Goal: Find contact information: Find contact information

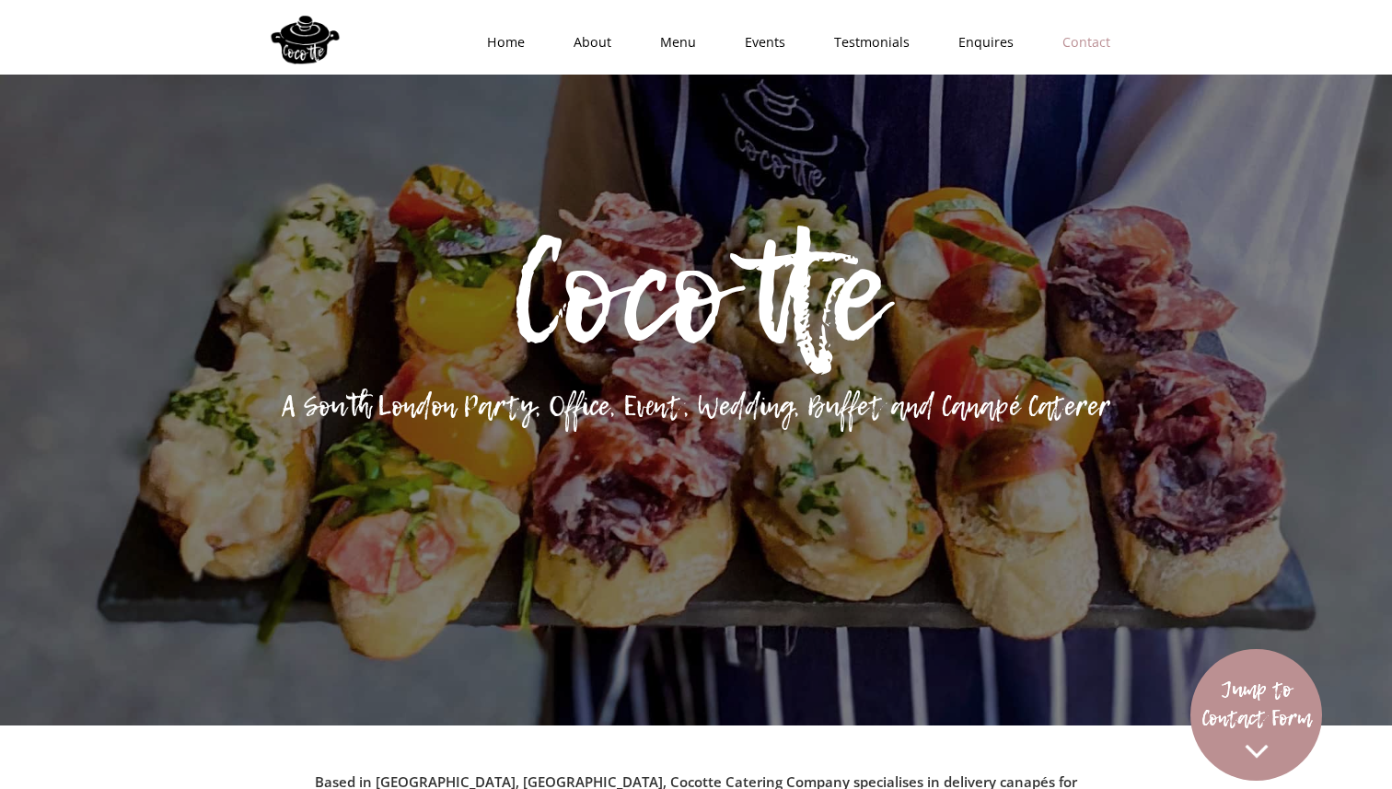
click at [1086, 44] on link "Contact" at bounding box center [1080, 42] width 97 height 55
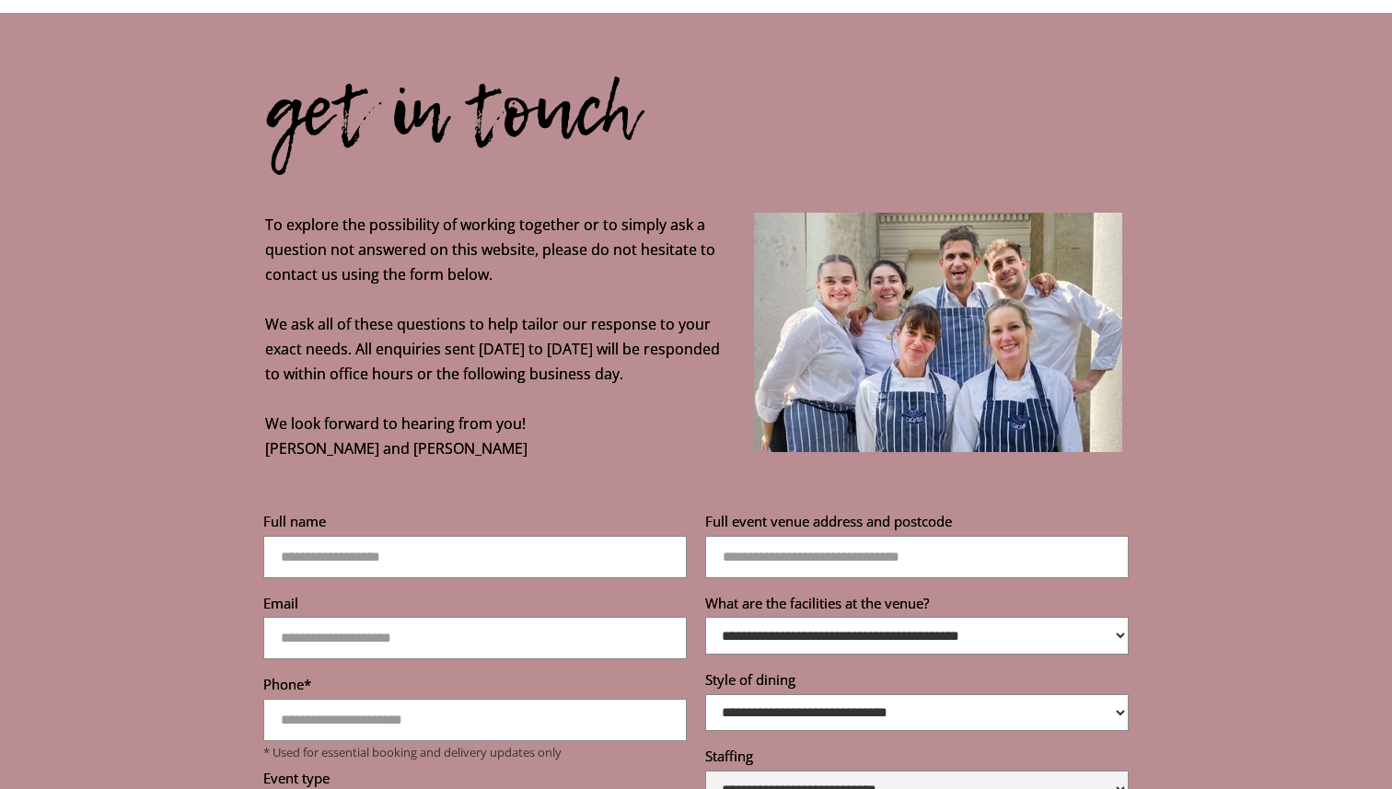
scroll to position [6590, 0]
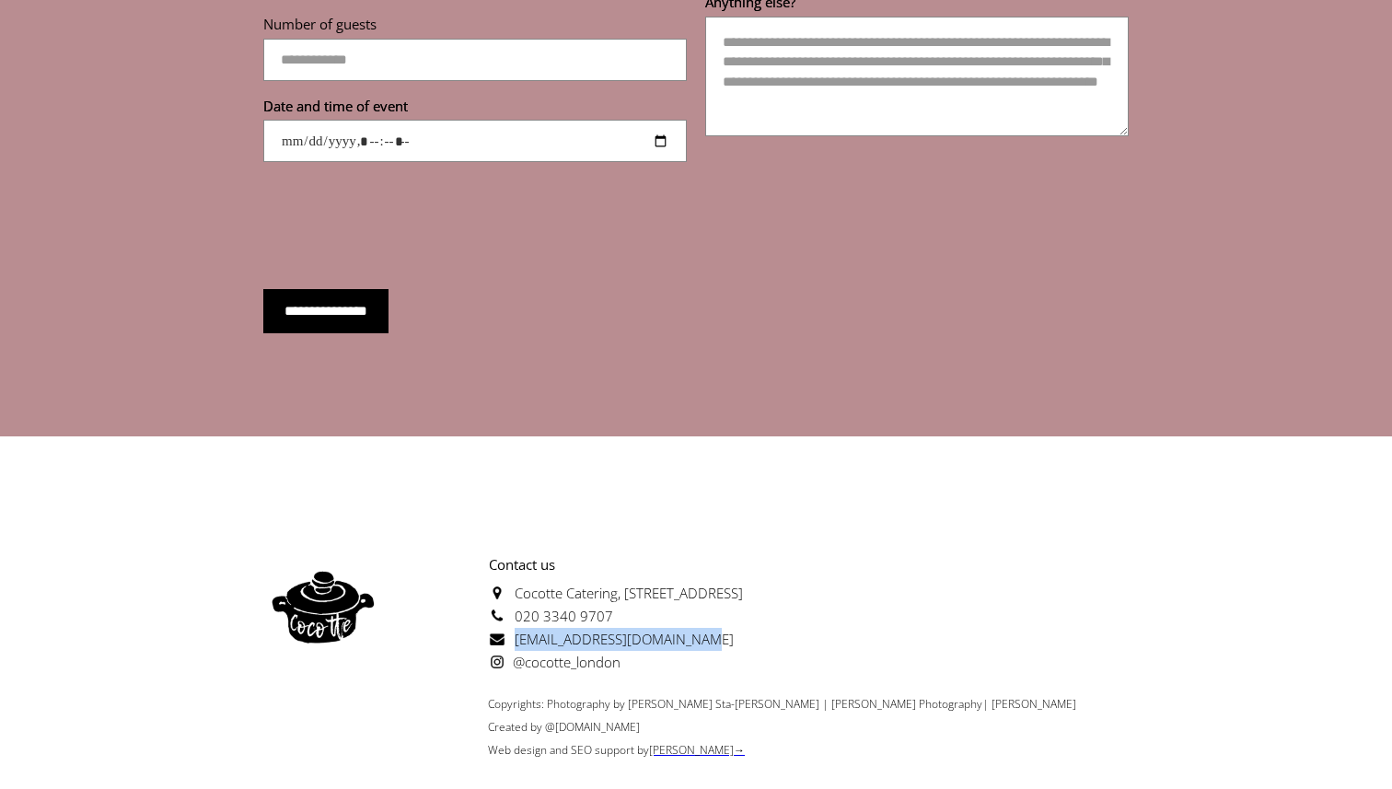
drag, startPoint x: 710, startPoint y: 596, endPoint x: 509, endPoint y: 593, distance: 200.7
click at [509, 593] on p "Contact us Cocotte Catering, Unit 9, Tyrell Rd Trading Estate, London SE22 9NA …" at bounding box center [563, 613] width 360 height 121
copy span "[EMAIL_ADDRESS][DOMAIN_NAME]"
click at [725, 622] on p "Contact us Cocotte Catering, Unit 9, Tyrell Rd Trading Estate, London SE22 9NA …" at bounding box center [563, 613] width 360 height 121
drag, startPoint x: 709, startPoint y: 598, endPoint x: 514, endPoint y: 597, distance: 195.2
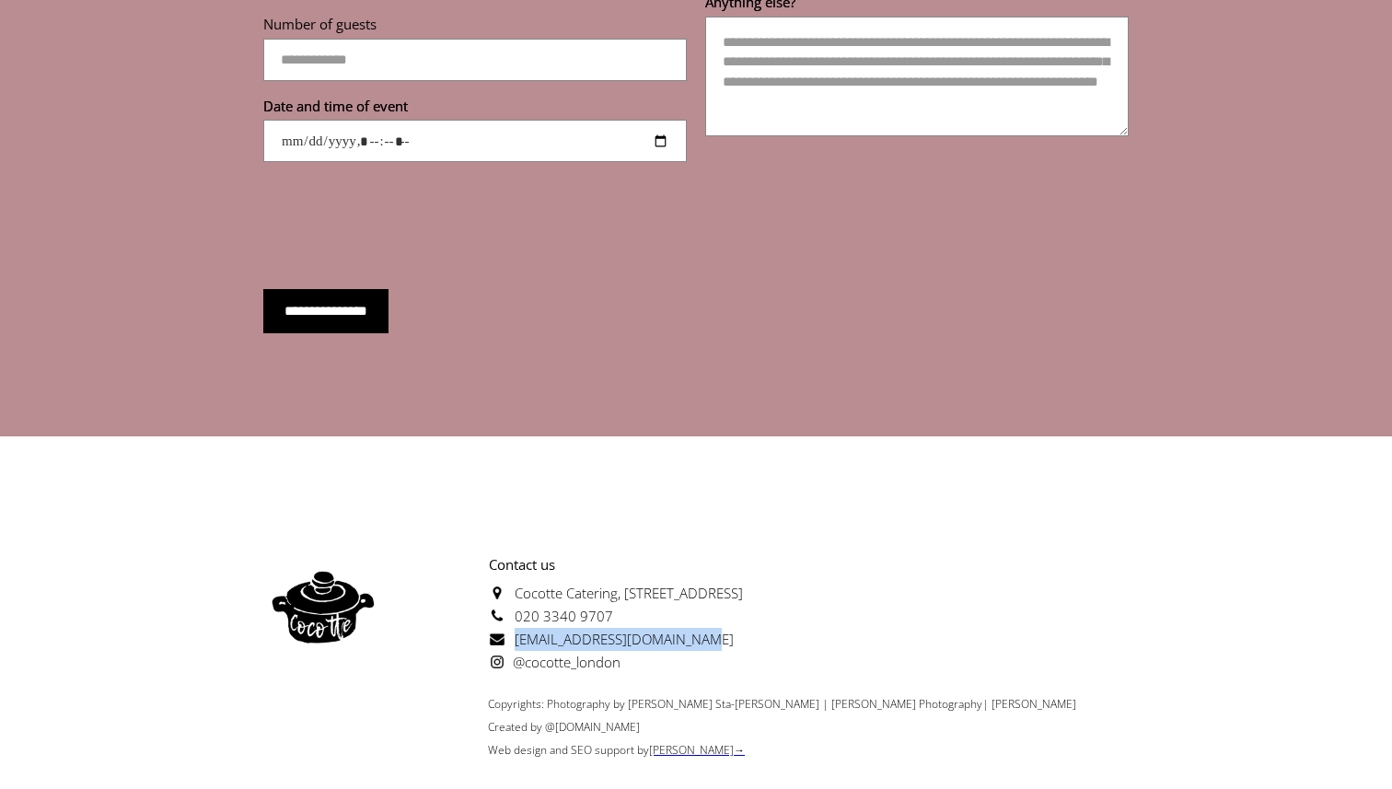
click at [514, 597] on p "Contact us Cocotte Catering, Unit 9, Tyrell Rd Trading Estate, London SE22 9NA …" at bounding box center [563, 613] width 360 height 121
copy span "[EMAIL_ADDRESS][DOMAIN_NAME]"
drag, startPoint x: 697, startPoint y: 594, endPoint x: 1111, endPoint y: 1, distance: 723.3
